Goal: Information Seeking & Learning: Learn about a topic

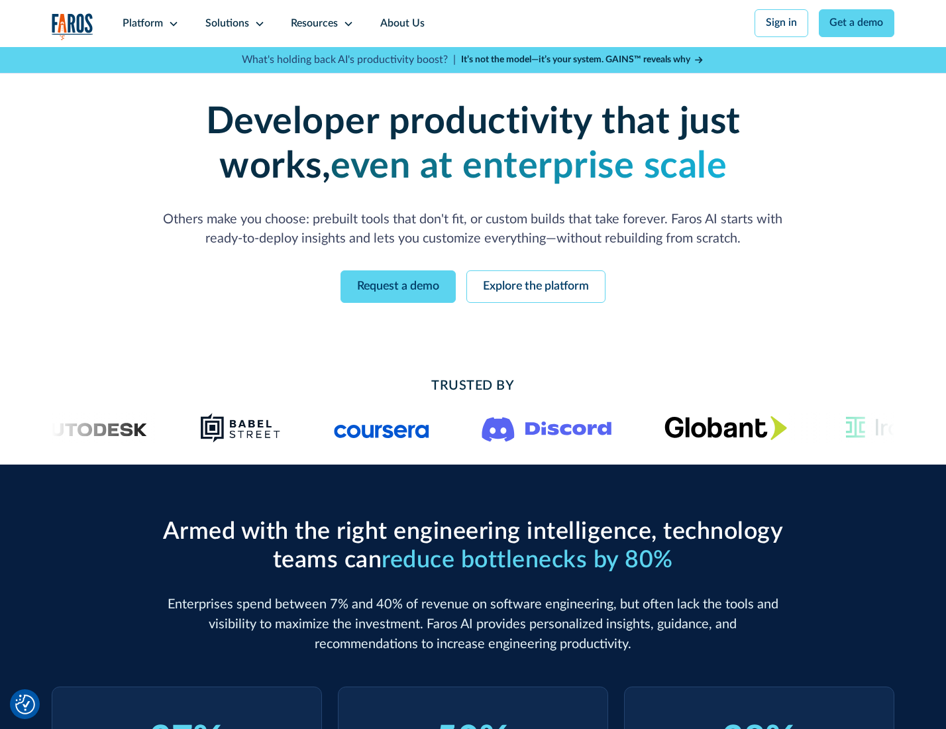
click at [172, 23] on icon at bounding box center [173, 24] width 11 height 11
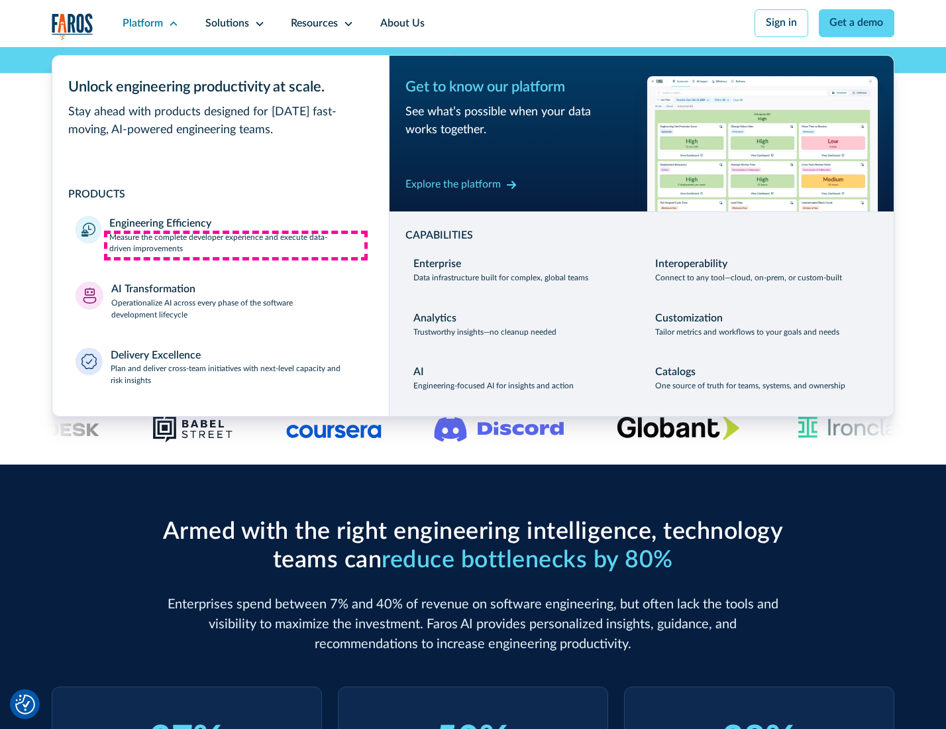
click at [236, 245] on p "Measure the complete developer experience and execute data-driven improvements" at bounding box center [237, 244] width 256 height 24
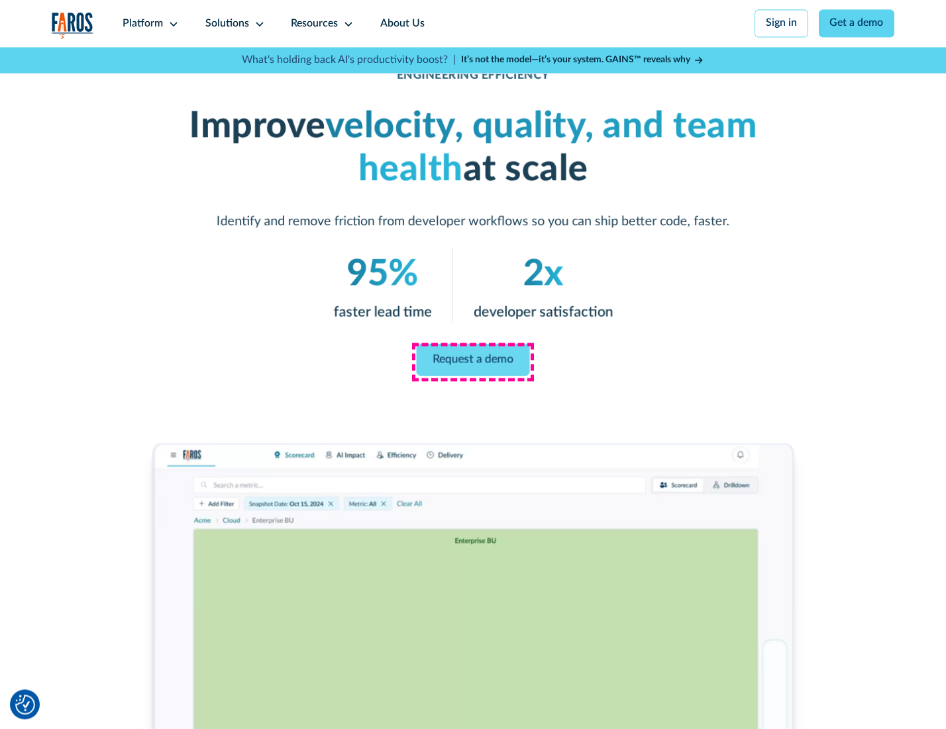
click at [473, 361] on link "Request a demo" at bounding box center [473, 360] width 113 height 32
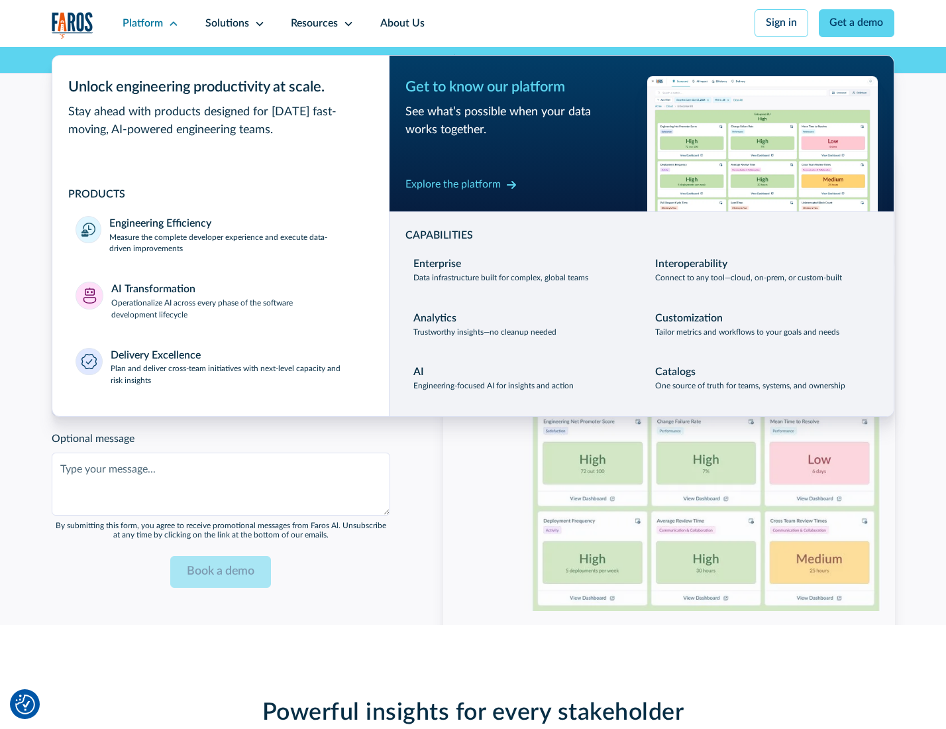
scroll to position [2885, 0]
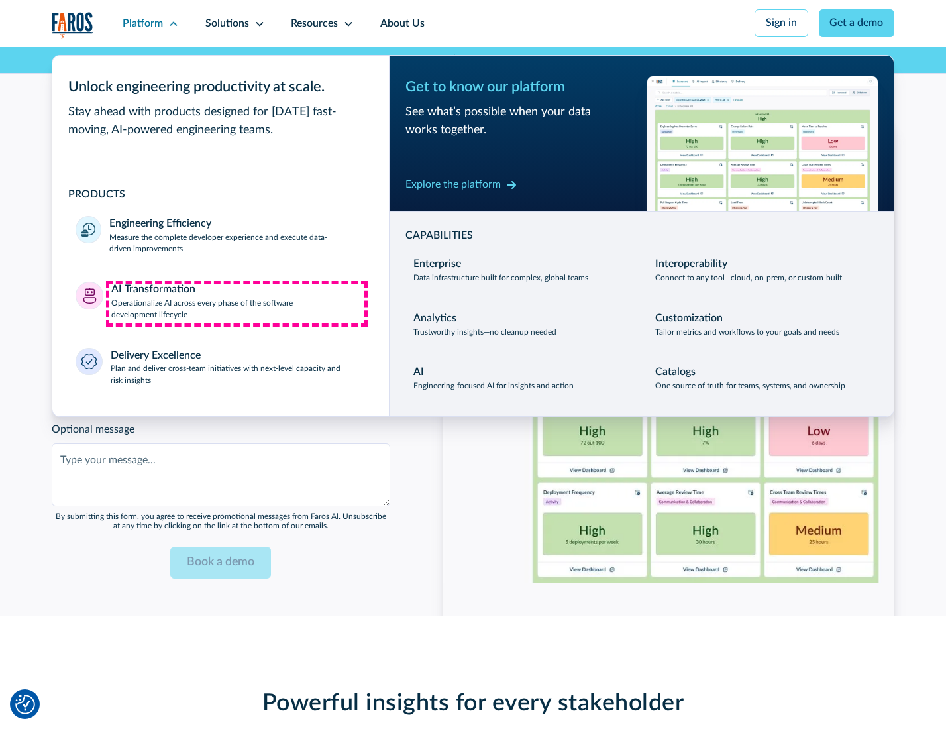
click at [237, 304] on p "Operationalize AI across every phase of the software development lifecycle" at bounding box center [238, 310] width 254 height 24
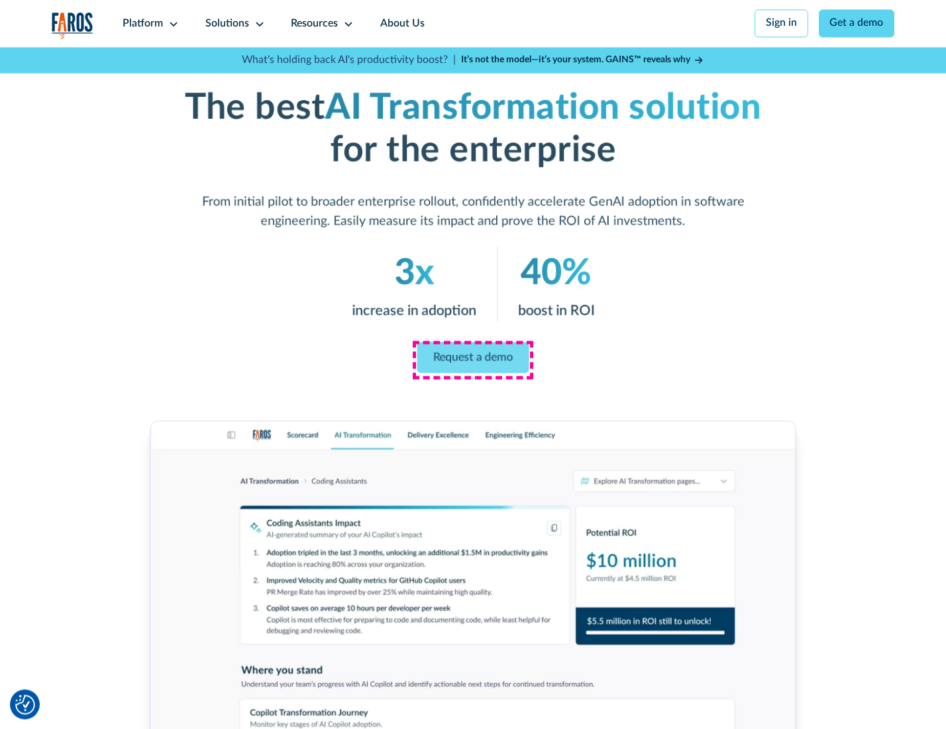
click at [473, 360] on link "Request a demo" at bounding box center [474, 357] width 112 height 31
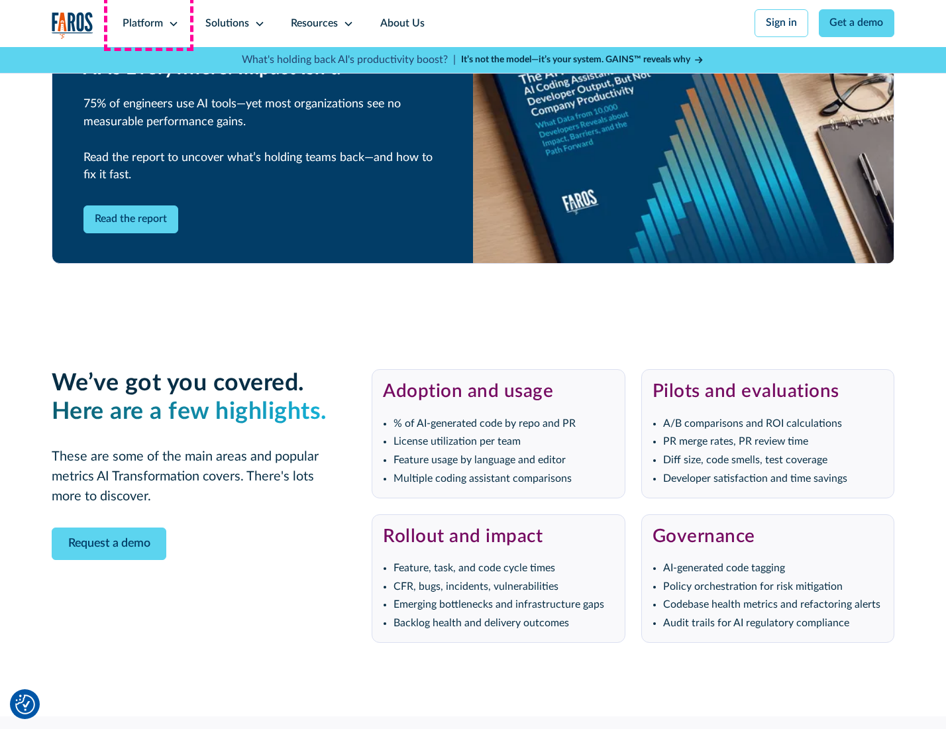
click at [148, 23] on div "Platform" at bounding box center [143, 24] width 40 height 16
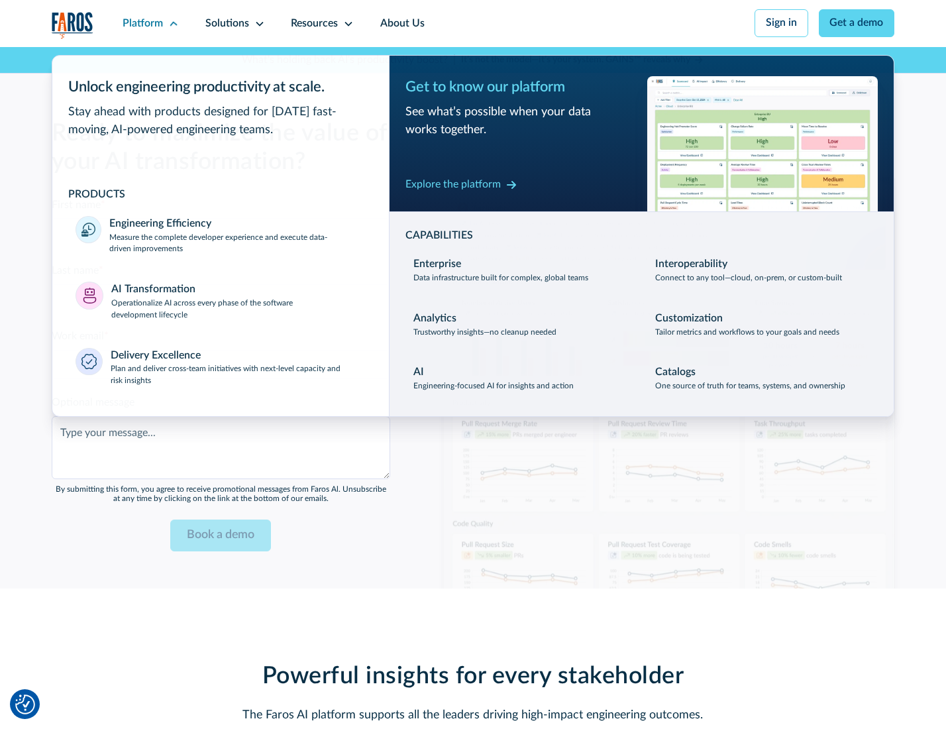
scroll to position [3204, 0]
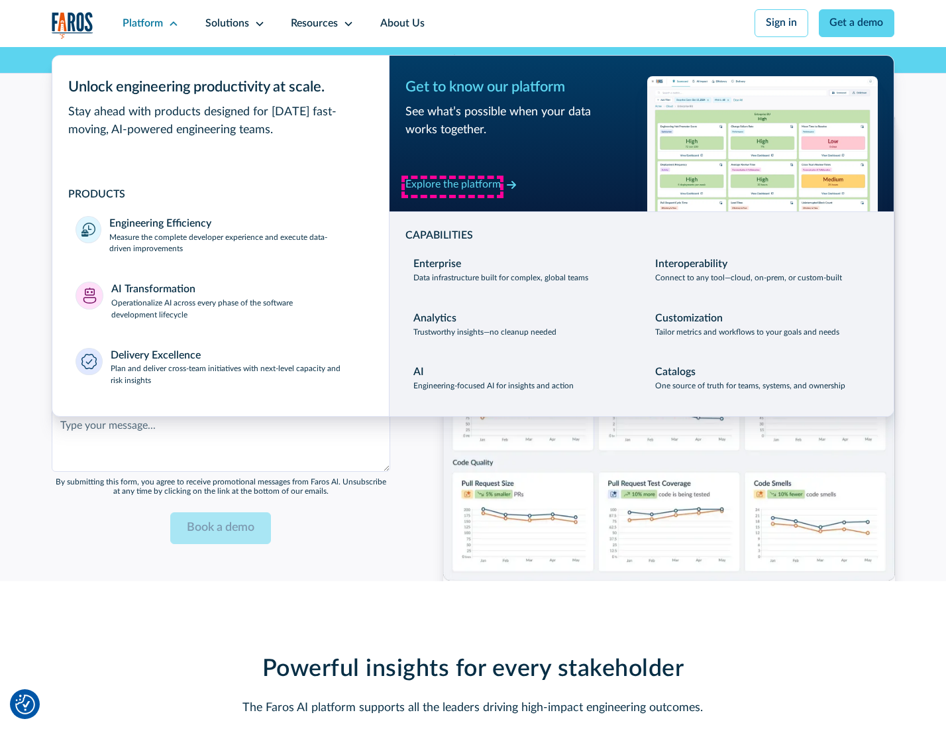
click at [453, 186] on div "Explore the platform" at bounding box center [453, 185] width 95 height 16
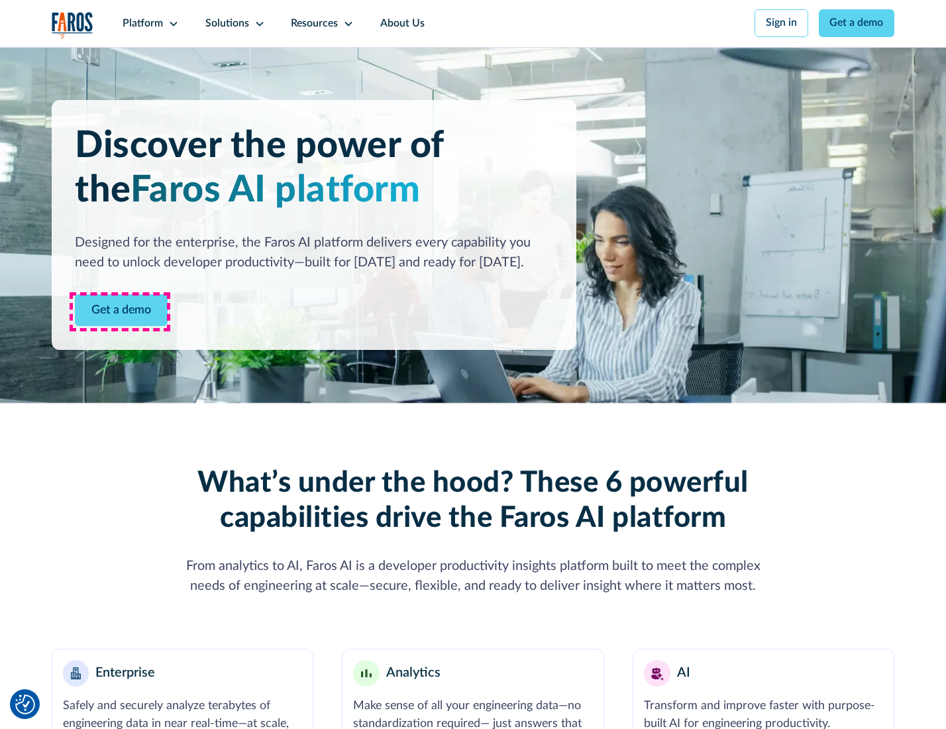
click at [120, 311] on link "Get a demo" at bounding box center [121, 310] width 93 height 32
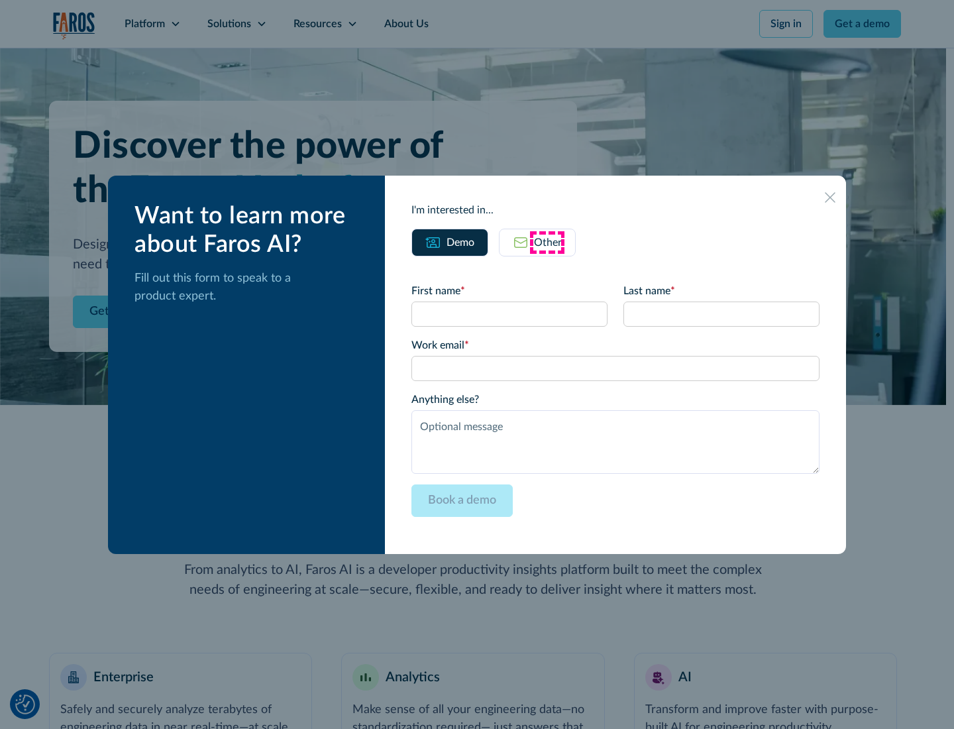
click at [547, 242] on div "Other" at bounding box center [548, 243] width 28 height 16
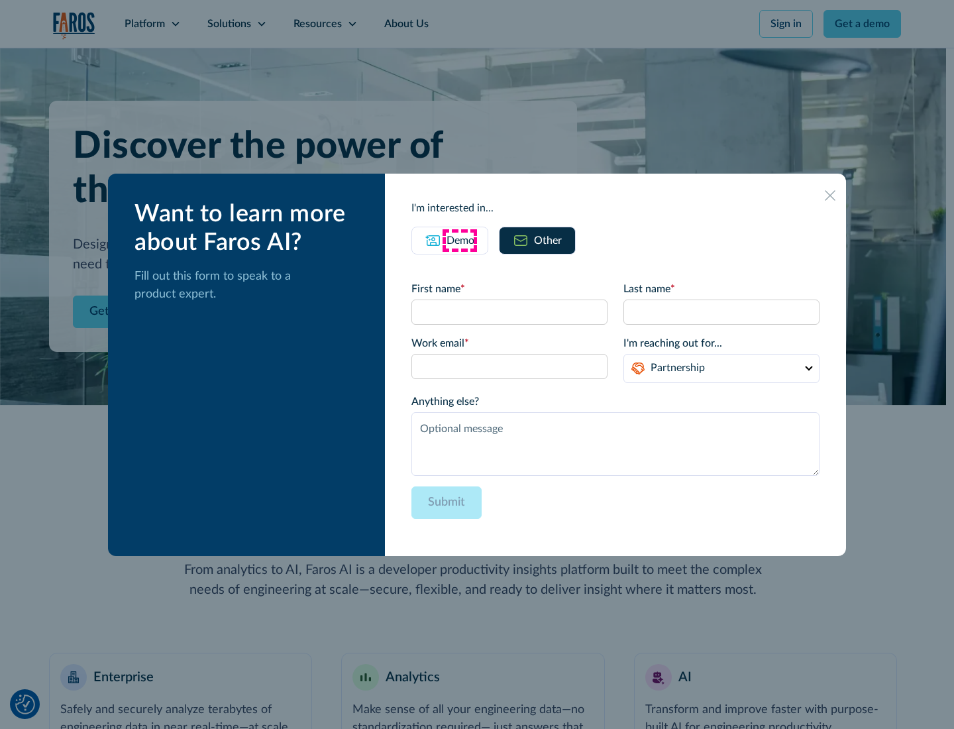
click at [459, 240] on div "Demo" at bounding box center [461, 241] width 28 height 16
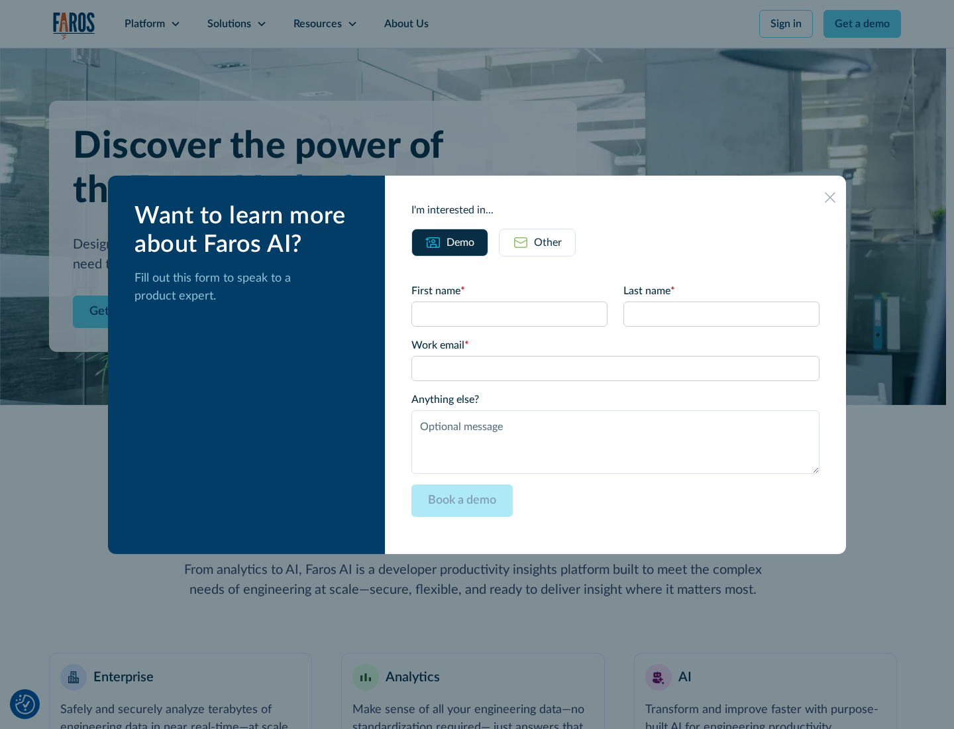
click at [831, 197] on icon at bounding box center [830, 197] width 11 height 11
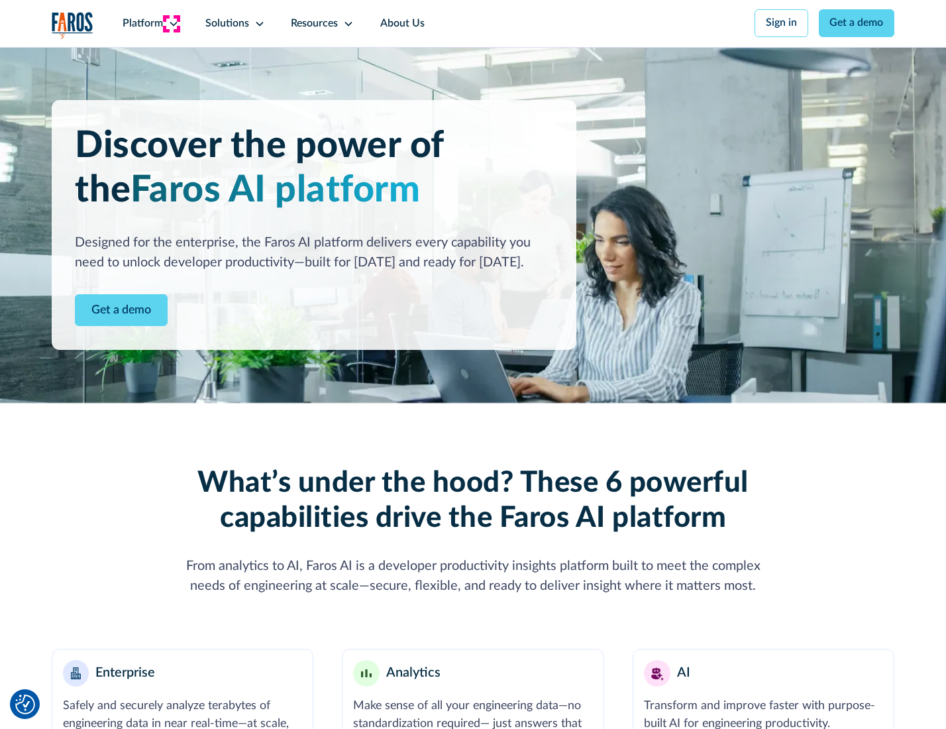
click at [172, 23] on icon at bounding box center [173, 24] width 11 height 11
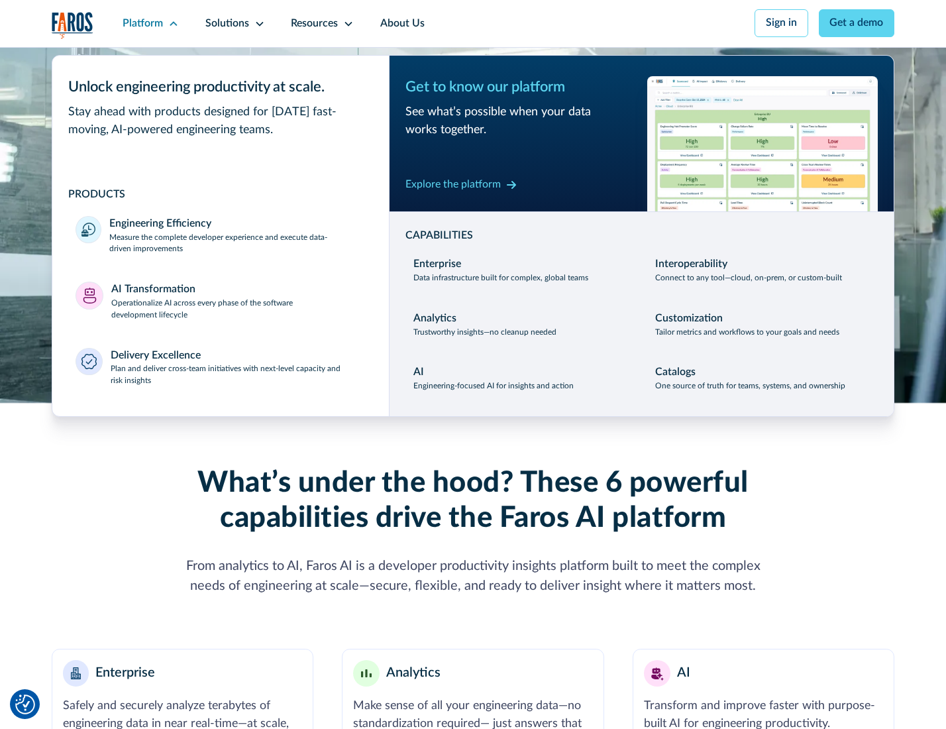
click at [237, 378] on p "Plan and deliver cross-team initiatives with next-level capacity and risk insig…" at bounding box center [238, 375] width 255 height 24
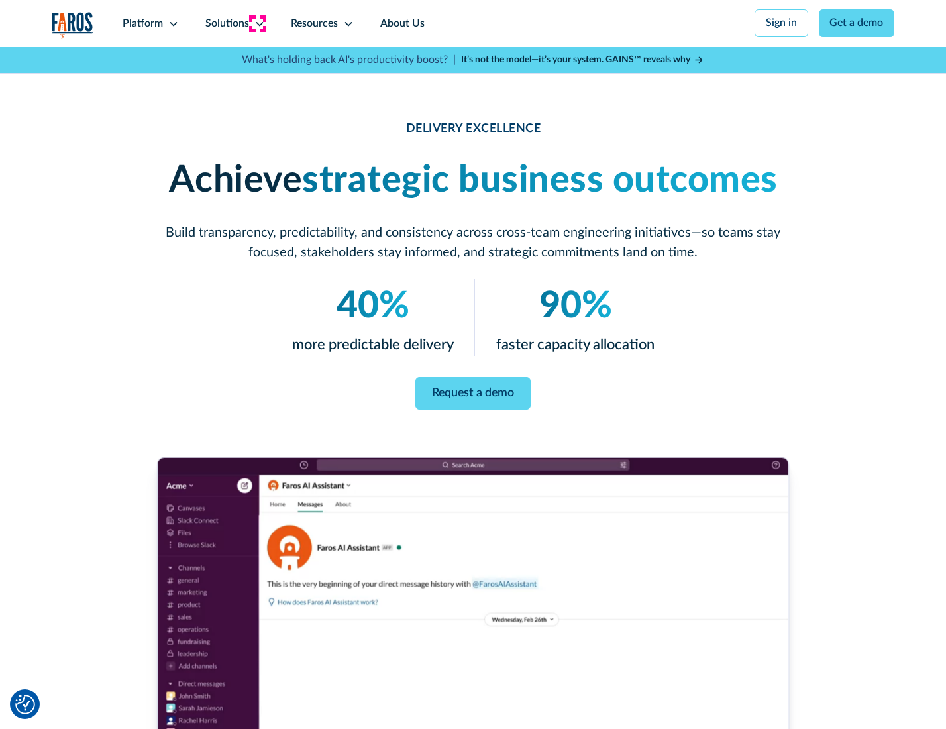
click at [257, 23] on icon at bounding box center [259, 24] width 11 height 11
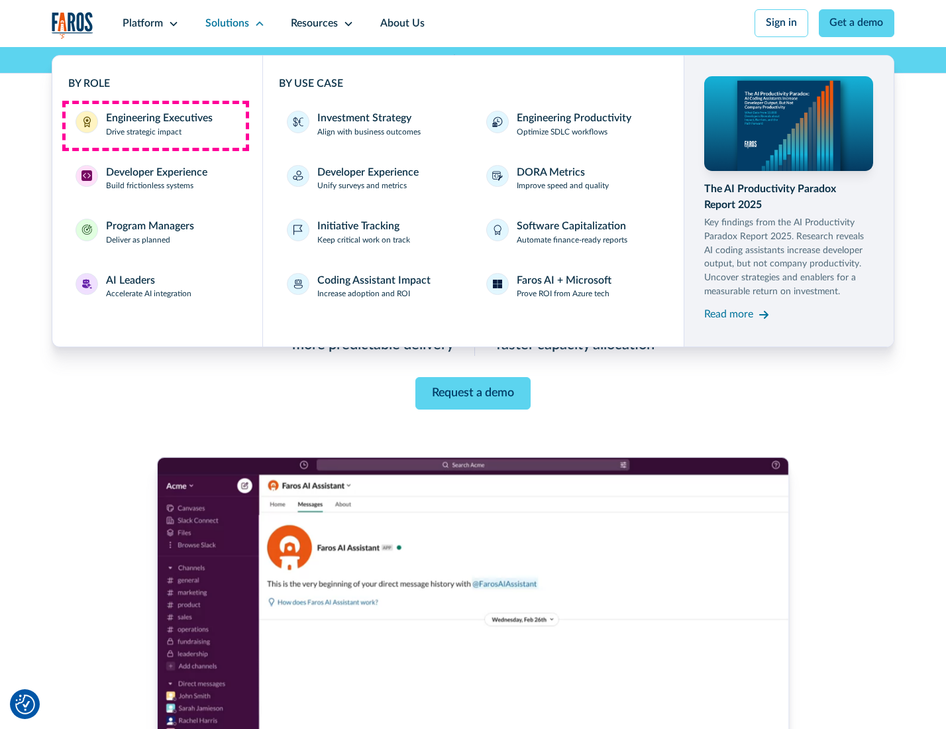
click at [155, 125] on div "Engineering Executives" at bounding box center [159, 119] width 107 height 16
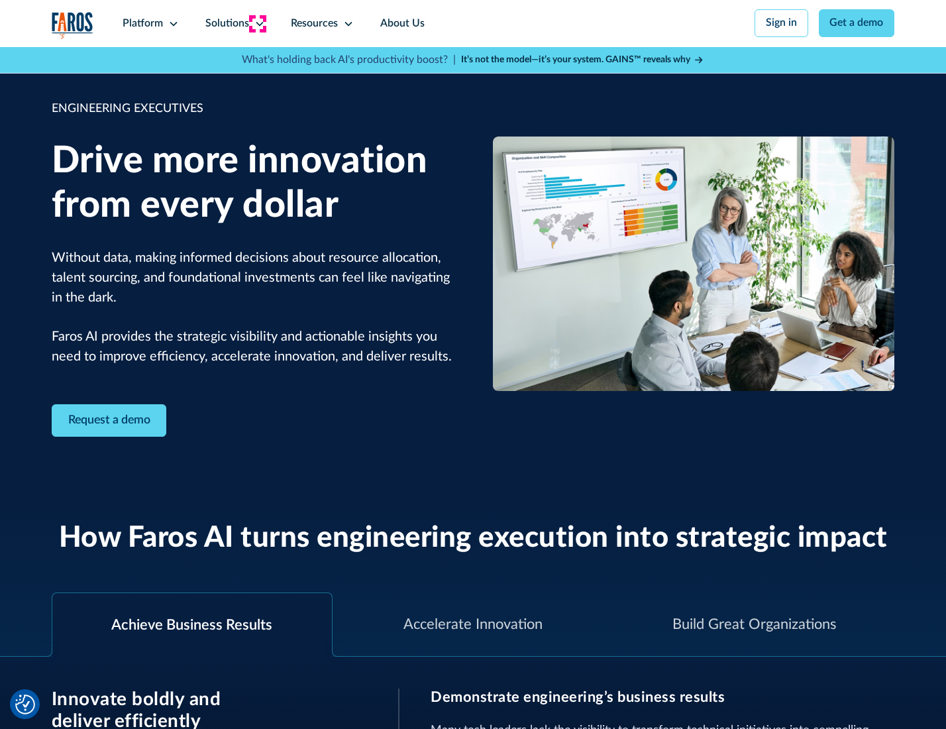
click at [257, 23] on icon at bounding box center [259, 24] width 11 height 11
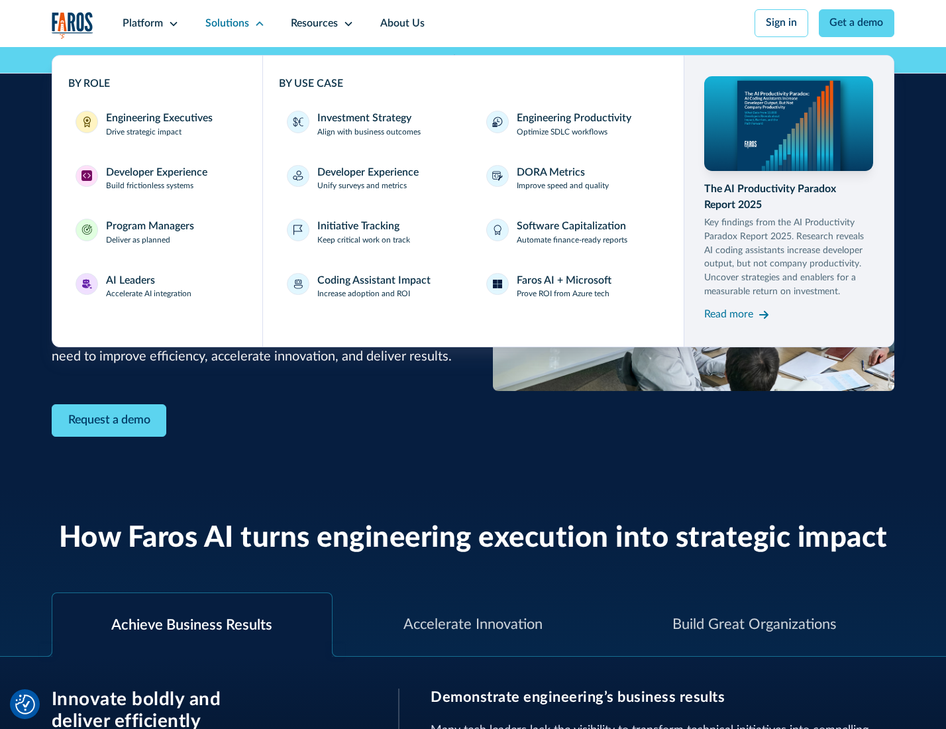
click at [155, 174] on div "Developer Experience" at bounding box center [156, 173] width 101 height 16
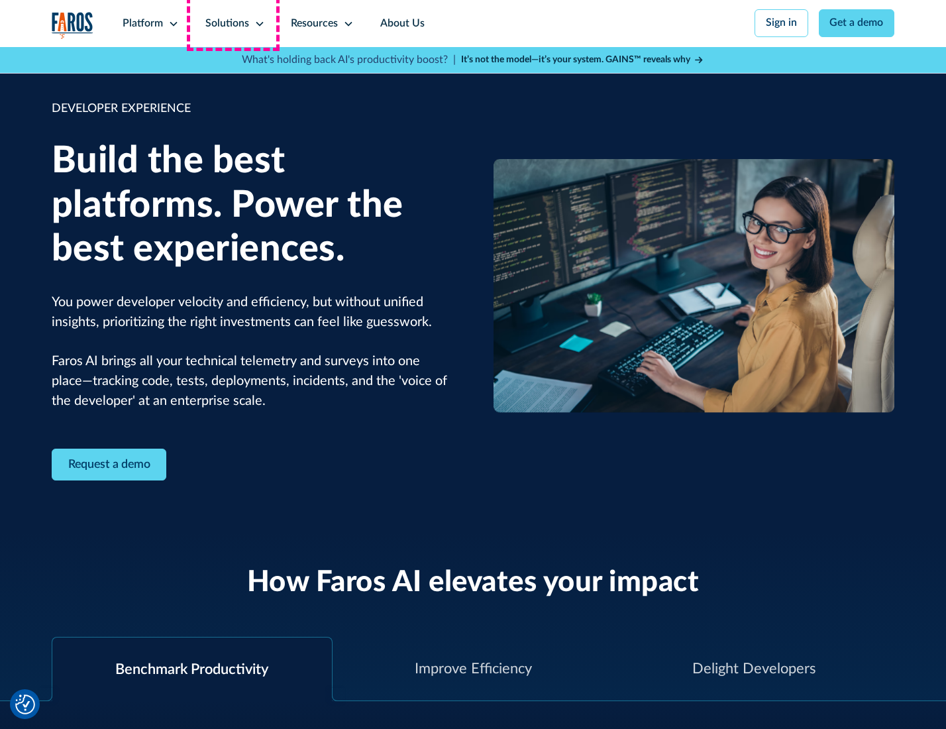
click at [233, 23] on div "Solutions" at bounding box center [227, 24] width 44 height 16
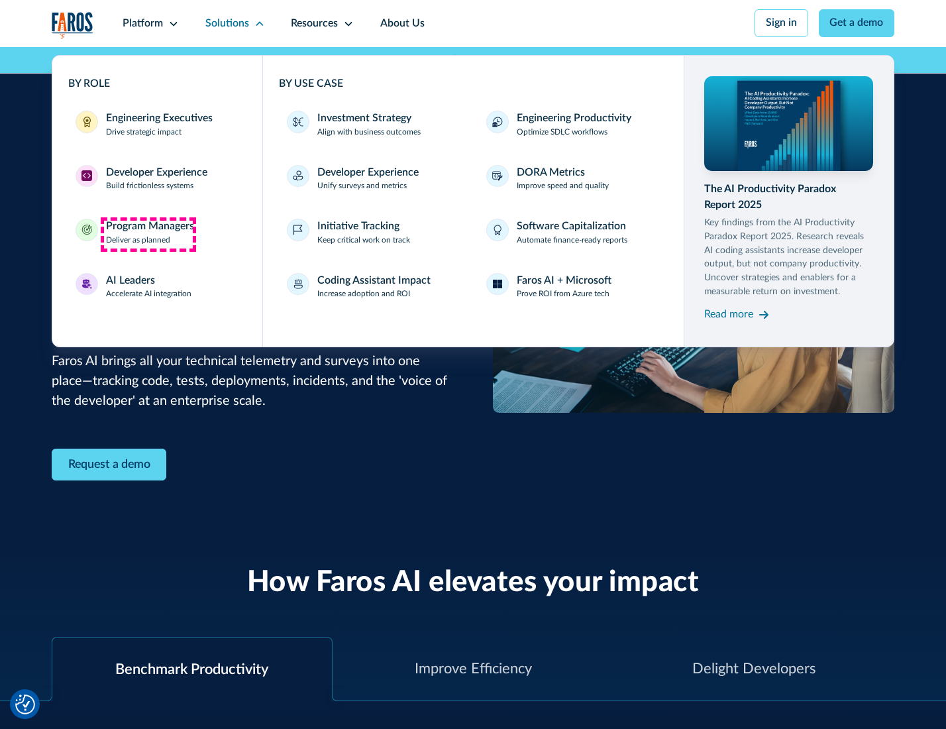
click at [148, 234] on div "Program Managers" at bounding box center [150, 227] width 88 height 16
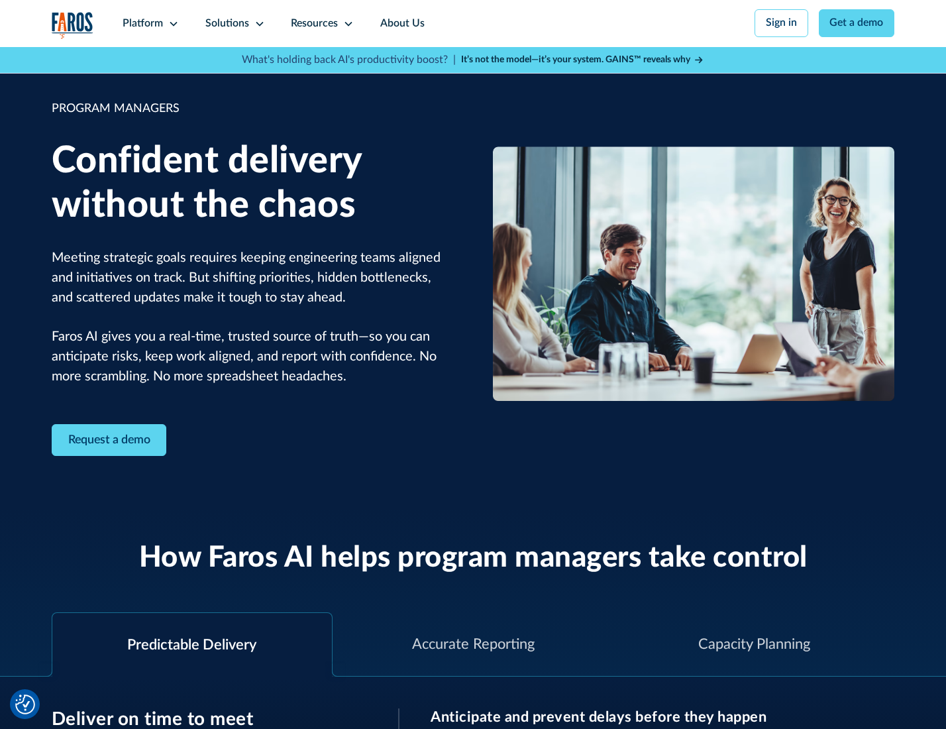
click at [257, 24] on icon at bounding box center [259, 24] width 11 height 11
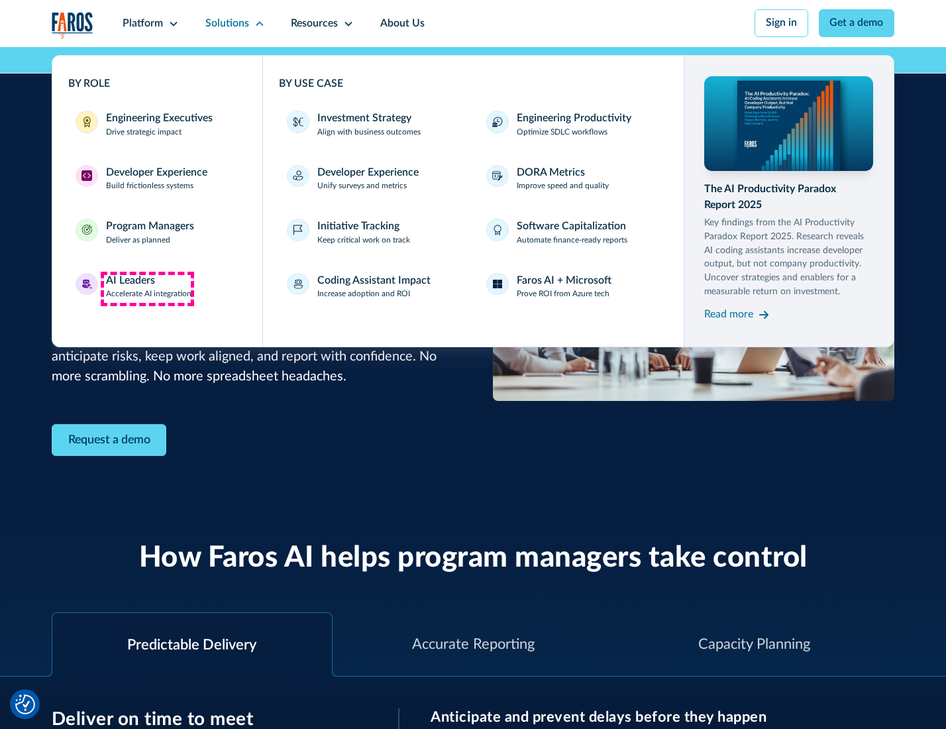
click at [147, 288] on div "AI Leaders" at bounding box center [130, 281] width 49 height 16
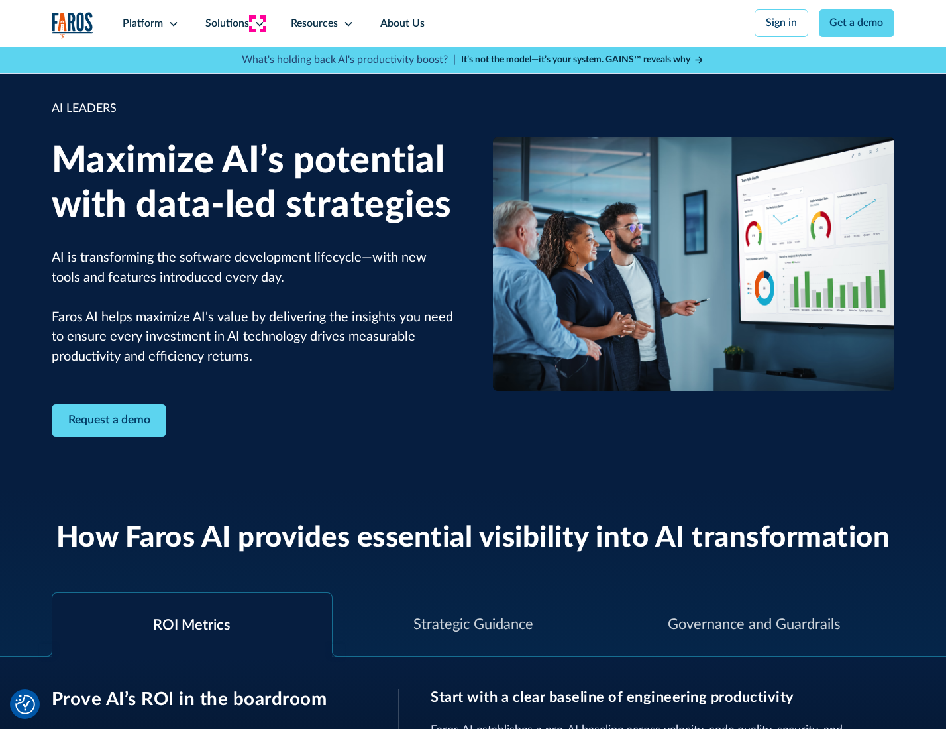
click at [257, 23] on icon at bounding box center [259, 24] width 11 height 11
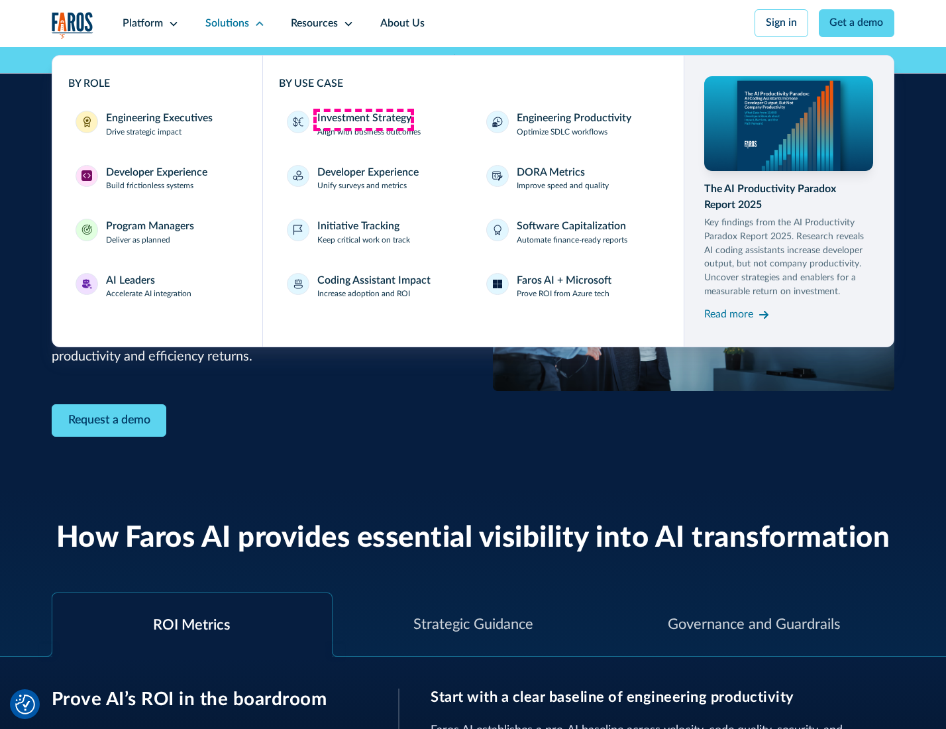
click at [363, 119] on div "Investment Strategy" at bounding box center [364, 119] width 94 height 16
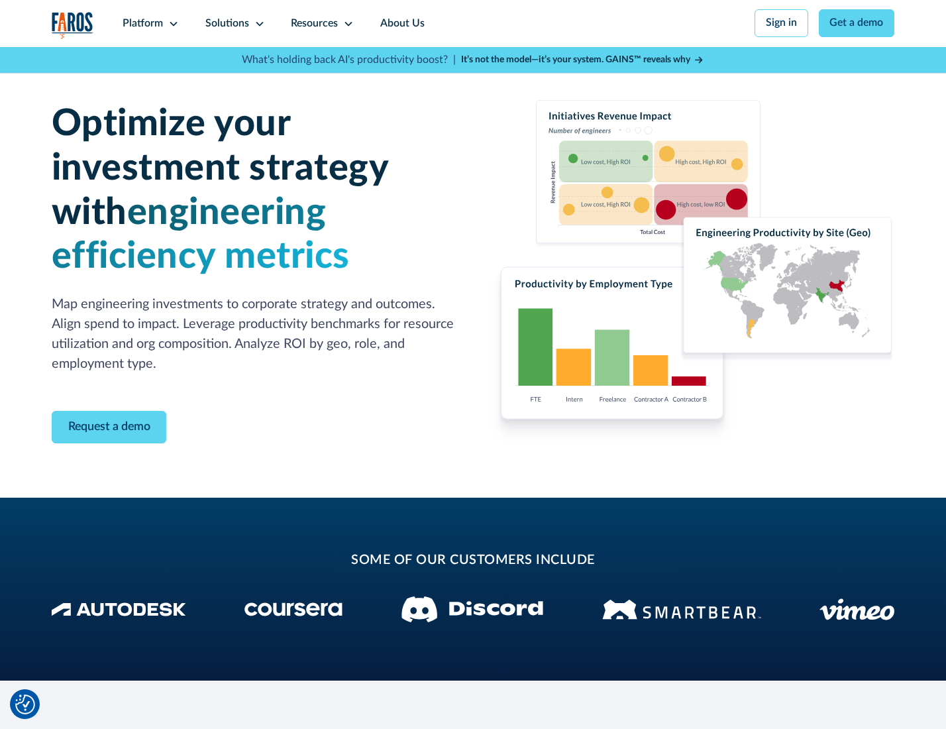
click at [257, 23] on icon at bounding box center [259, 24] width 11 height 11
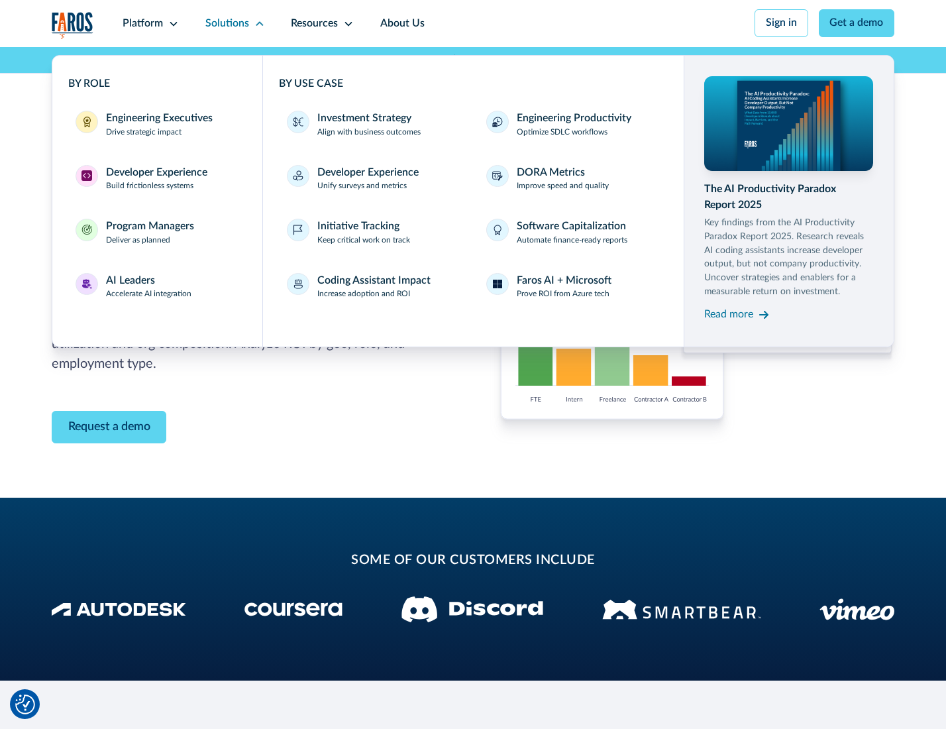
click at [564, 296] on p "Prove ROI from Azure tech" at bounding box center [563, 294] width 93 height 12
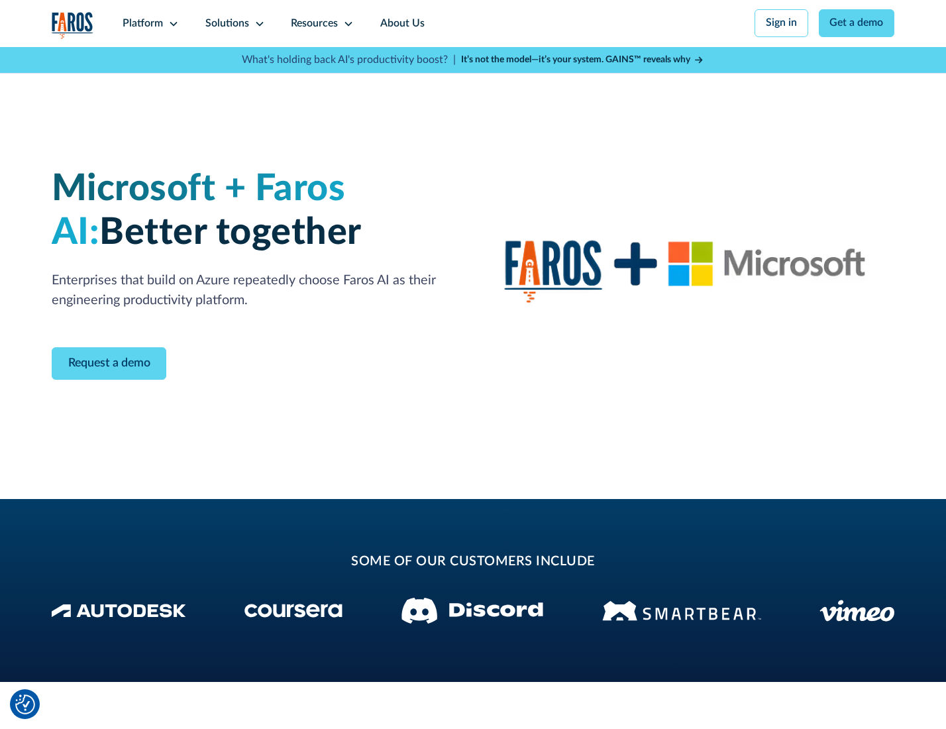
click at [257, 23] on icon at bounding box center [259, 24] width 11 height 11
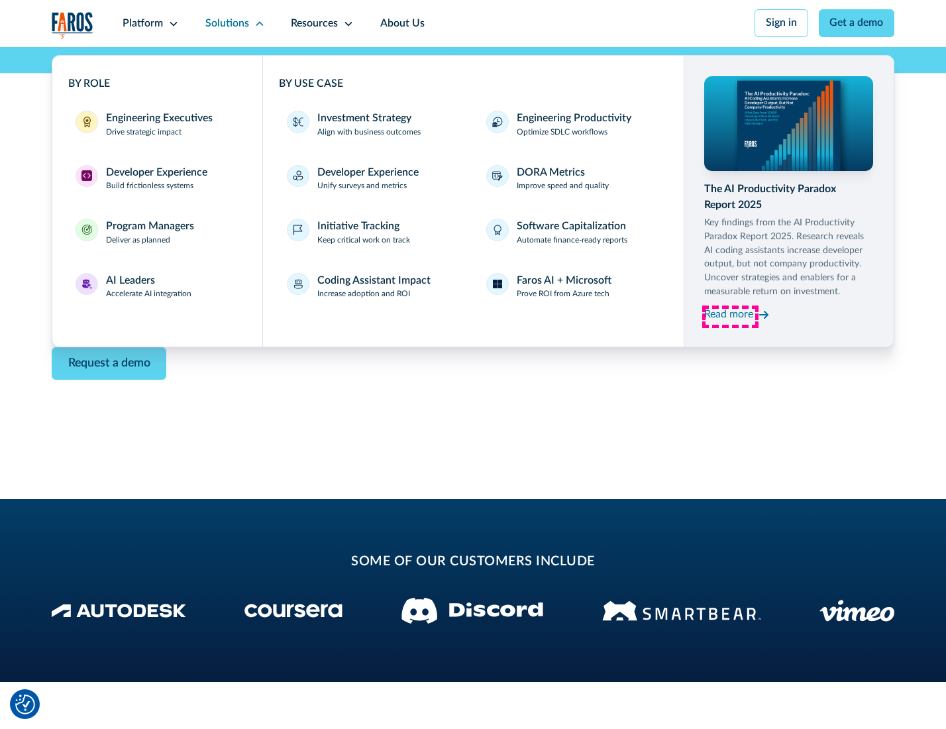
click at [730, 317] on div "Read more" at bounding box center [729, 315] width 49 height 16
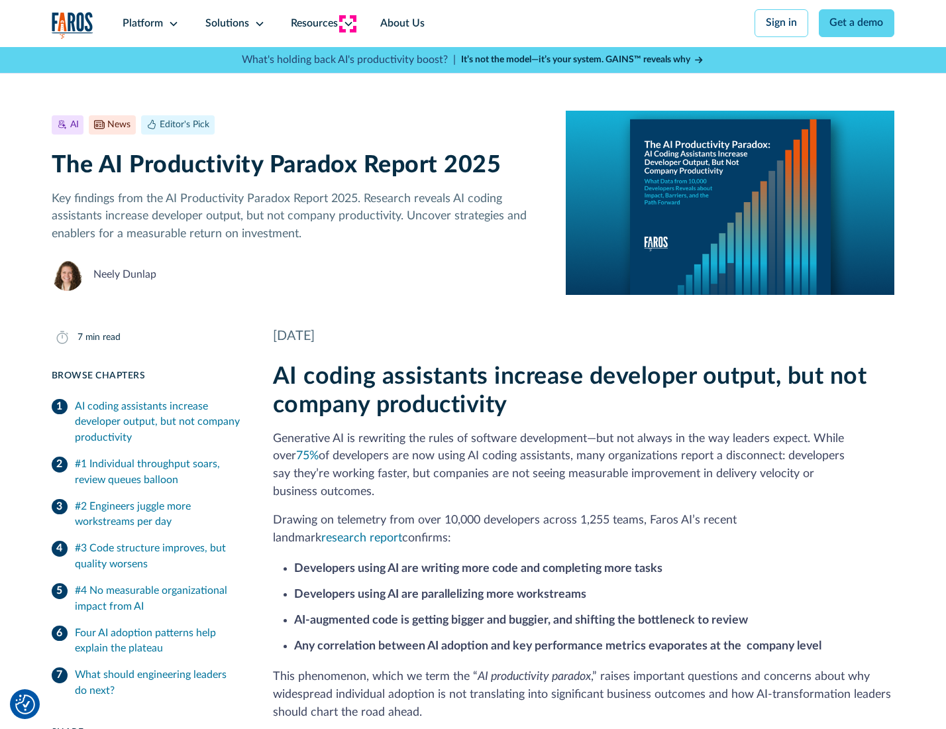
click at [347, 23] on icon at bounding box center [348, 24] width 11 height 11
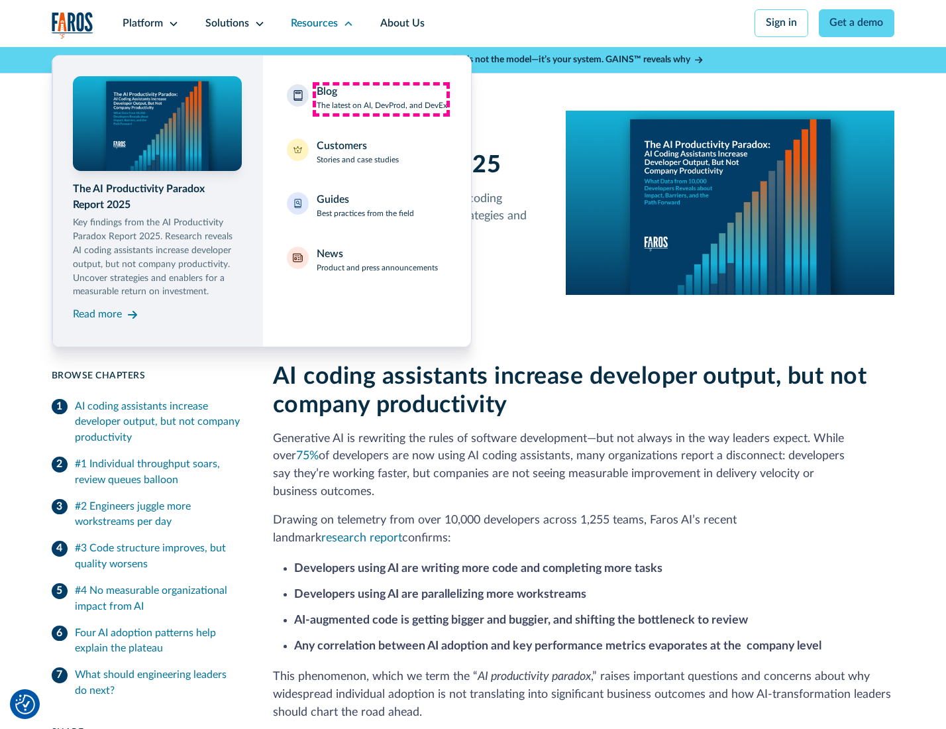
click at [381, 99] on div "Blog The latest on AI, DevProd, and DevEx" at bounding box center [382, 98] width 131 height 28
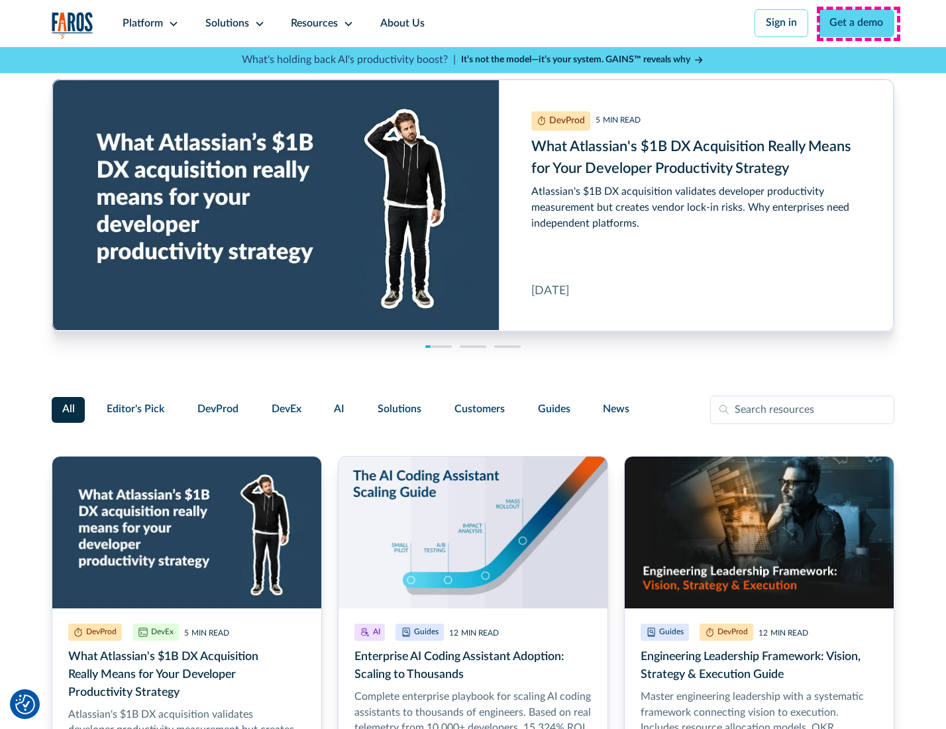
click at [858, 23] on link "Get a demo" at bounding box center [857, 23] width 76 height 28
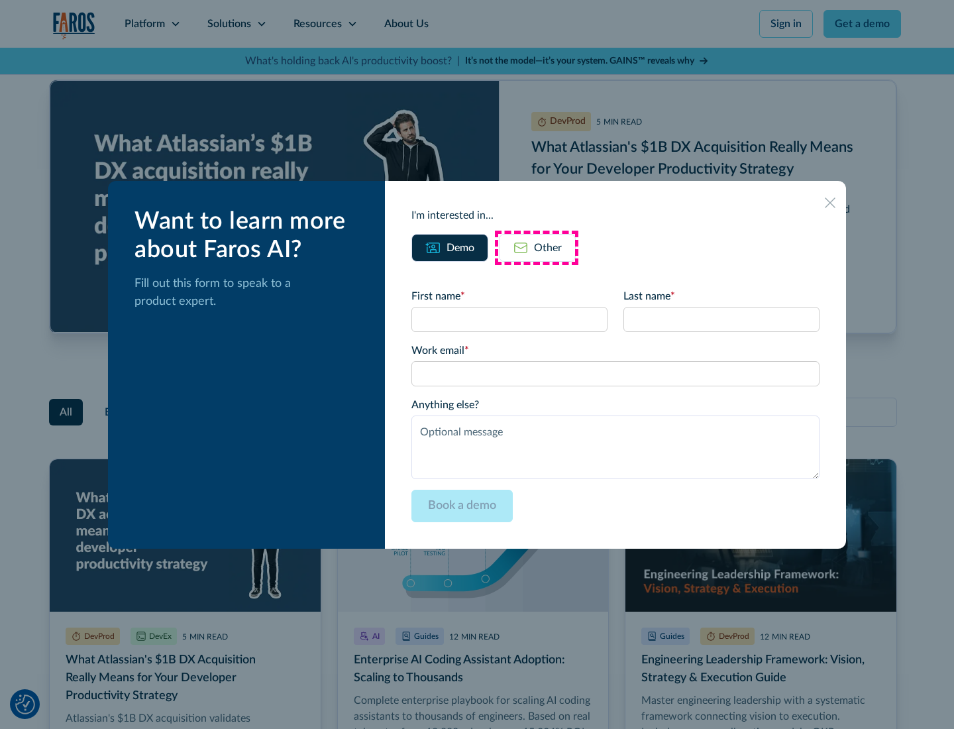
click at [537, 247] on div "Other" at bounding box center [548, 248] width 28 height 16
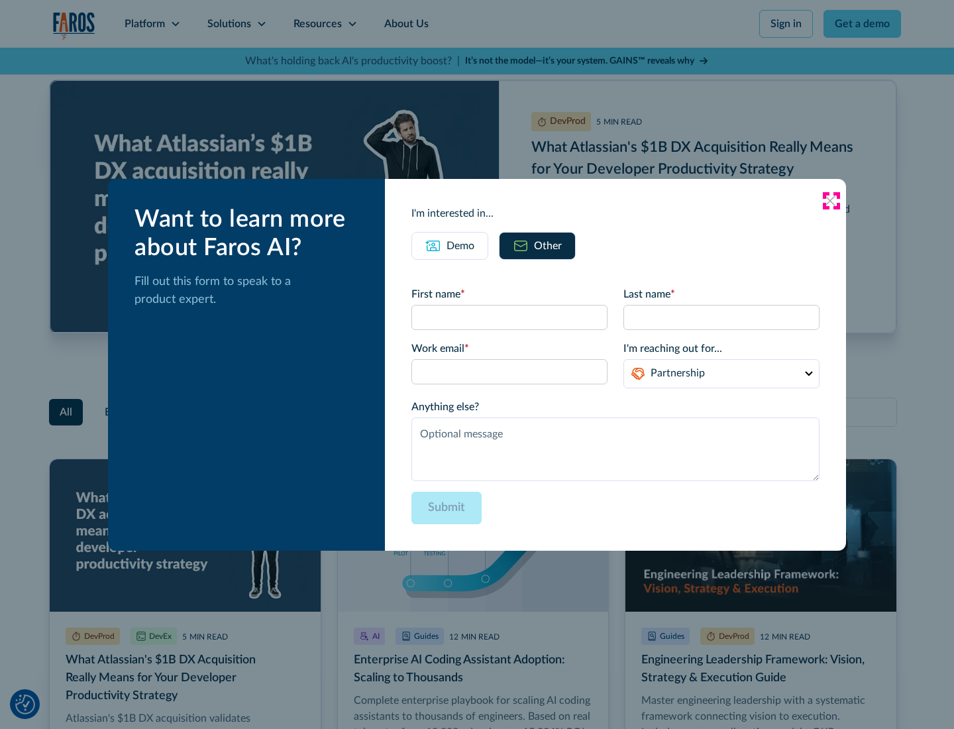
click at [831, 200] on icon at bounding box center [830, 201] width 11 height 11
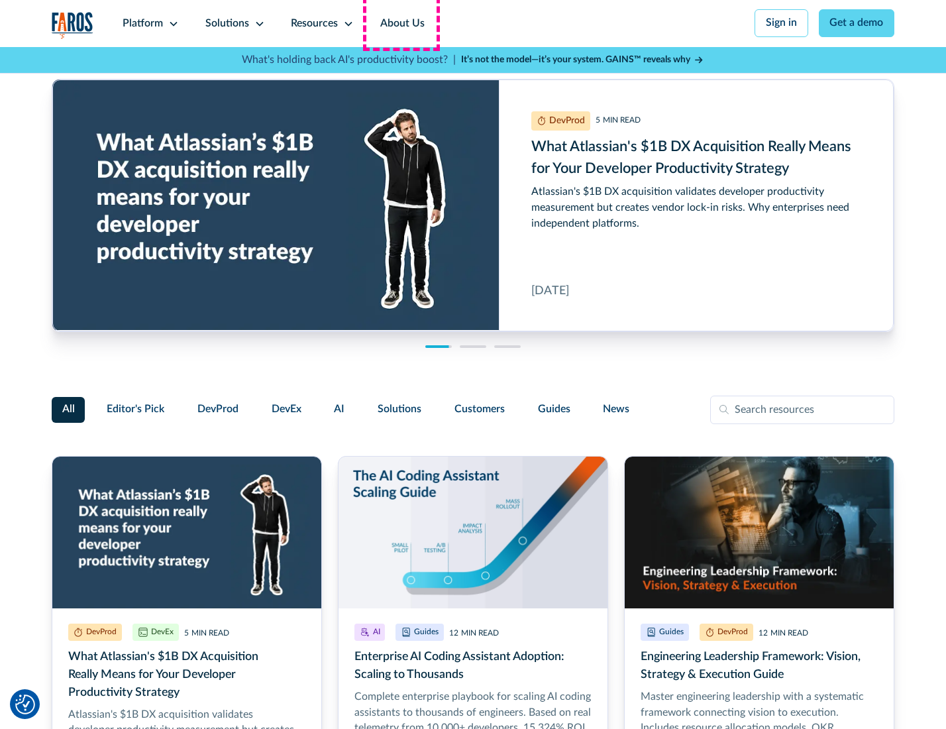
click at [401, 23] on link "About Us" at bounding box center [402, 23] width 71 height 47
